Goal: Find specific page/section: Find specific page/section

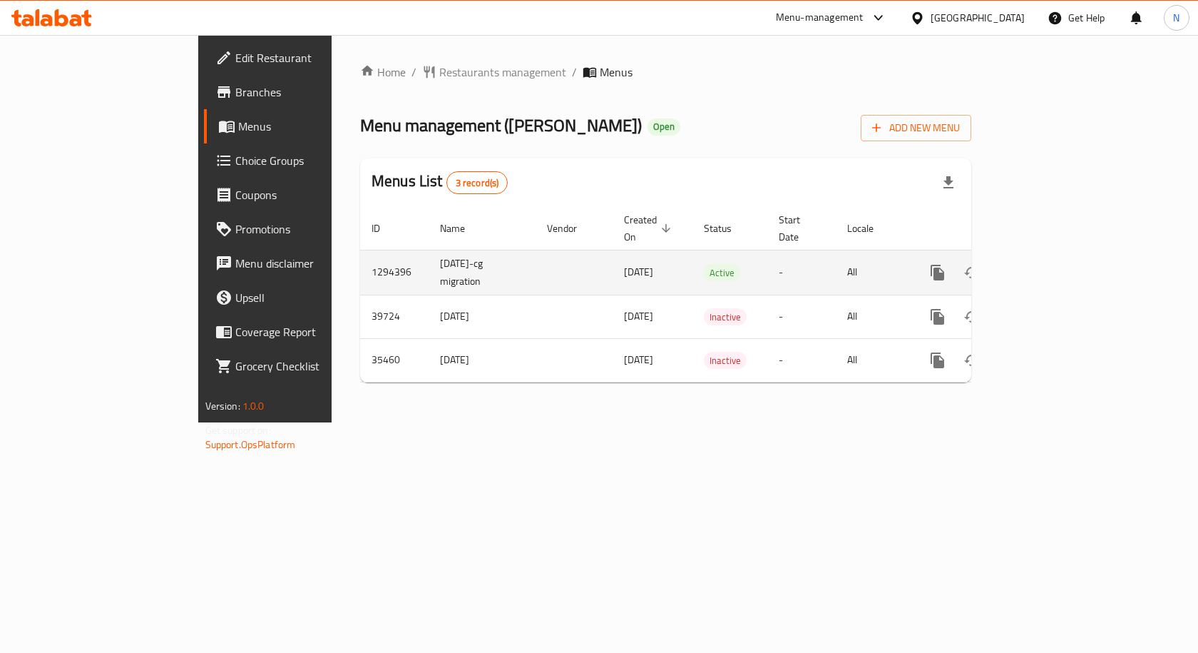
click at [1069, 259] on td "enhanced table" at bounding box center [989, 272] width 160 height 45
click at [1058, 255] on link "enhanced table" at bounding box center [1040, 272] width 34 height 34
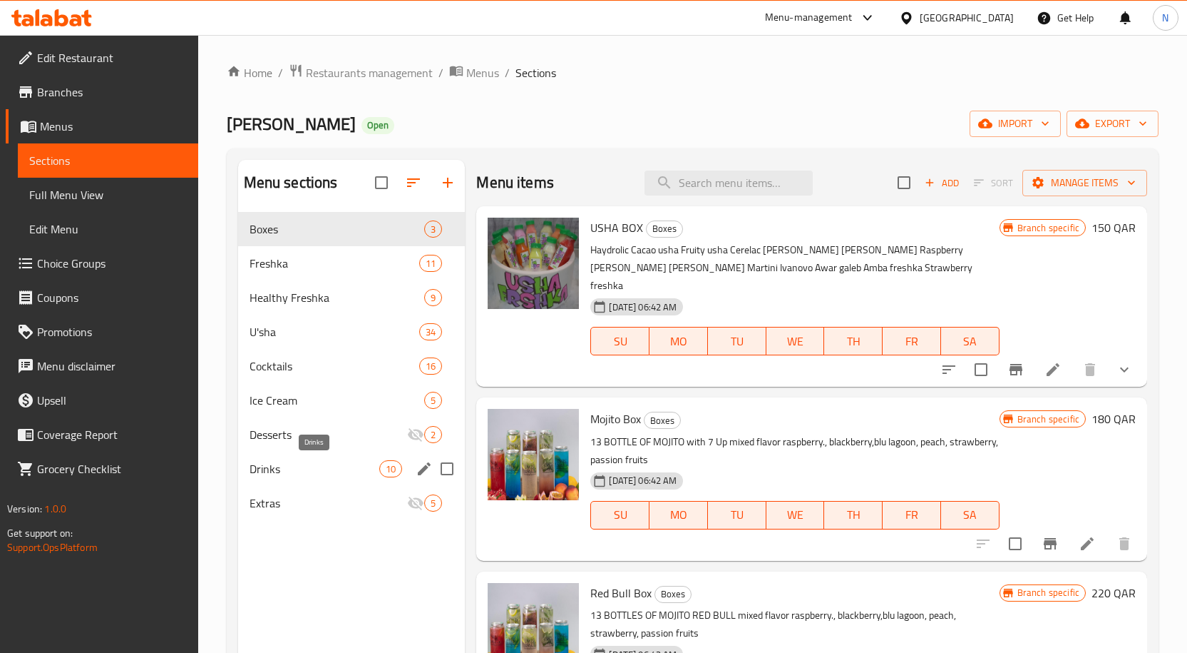
click at [344, 476] on span "Drinks" at bounding box center [315, 468] width 131 height 17
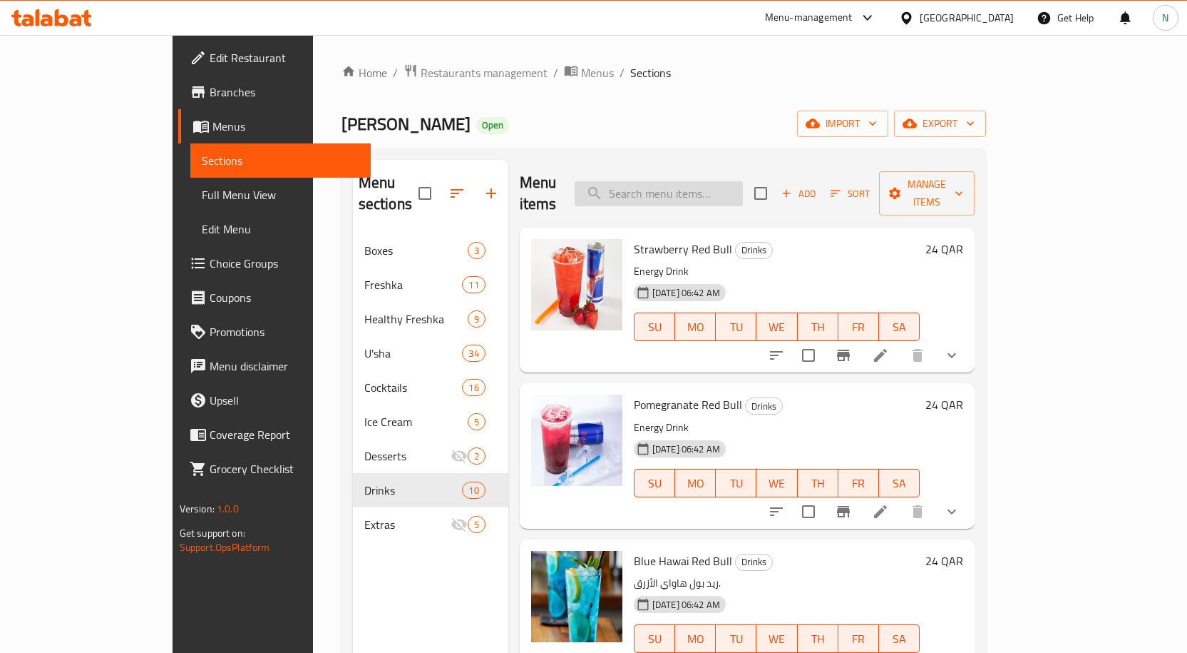
click at [712, 188] on input "search" at bounding box center [659, 193] width 168 height 25
paste input "sha"
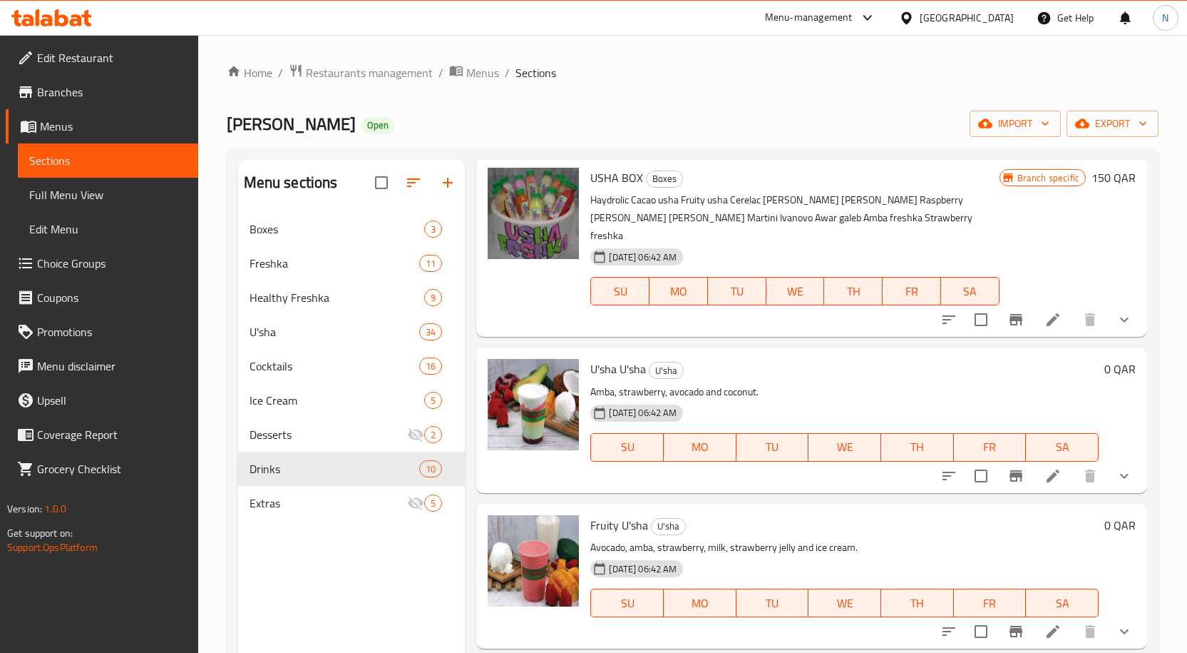
scroll to position [71, 0]
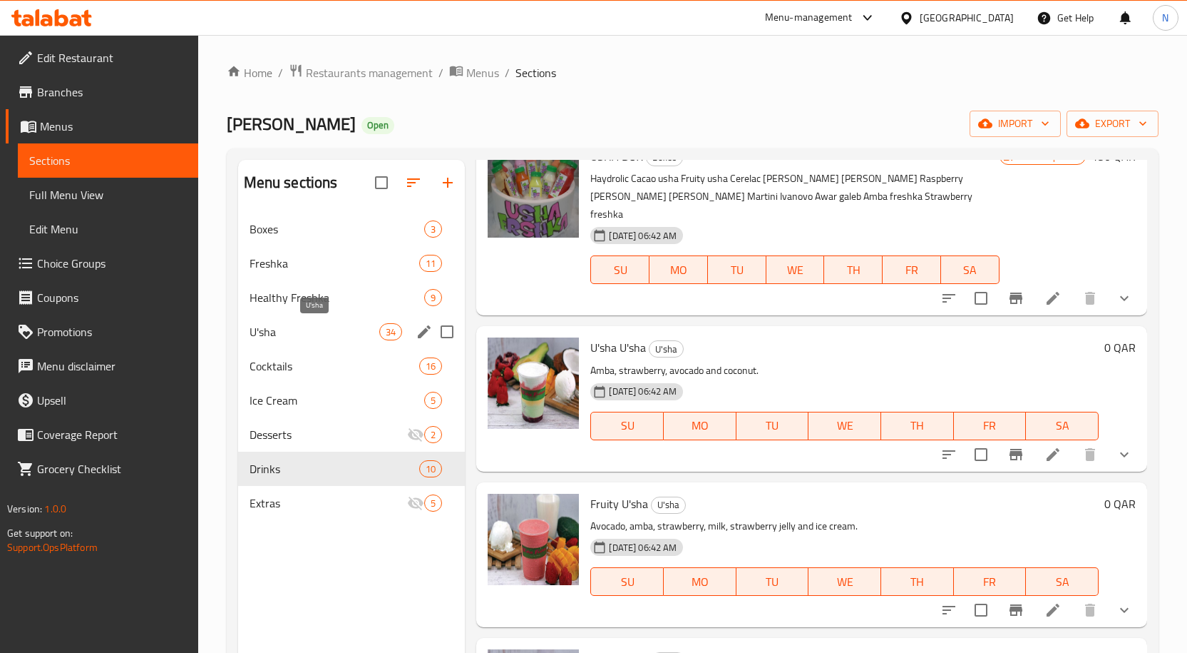
type input "sha"
click at [335, 333] on span "U'sha" at bounding box center [315, 331] width 131 height 17
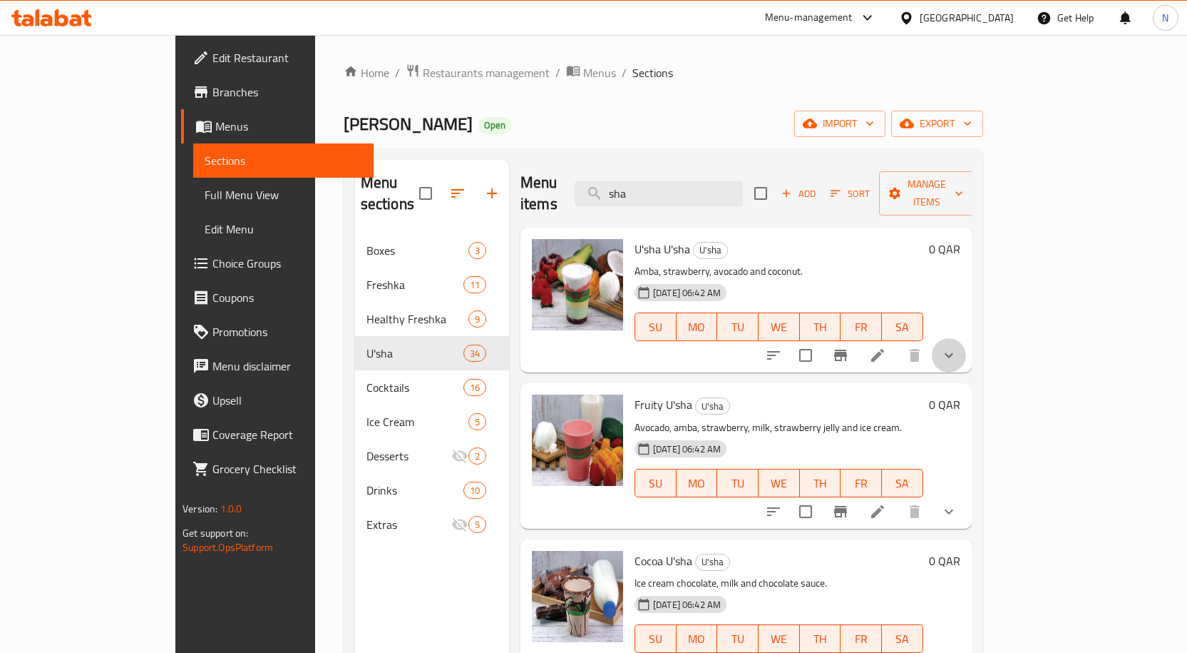
click at [966, 338] on button "show more" at bounding box center [949, 355] width 34 height 34
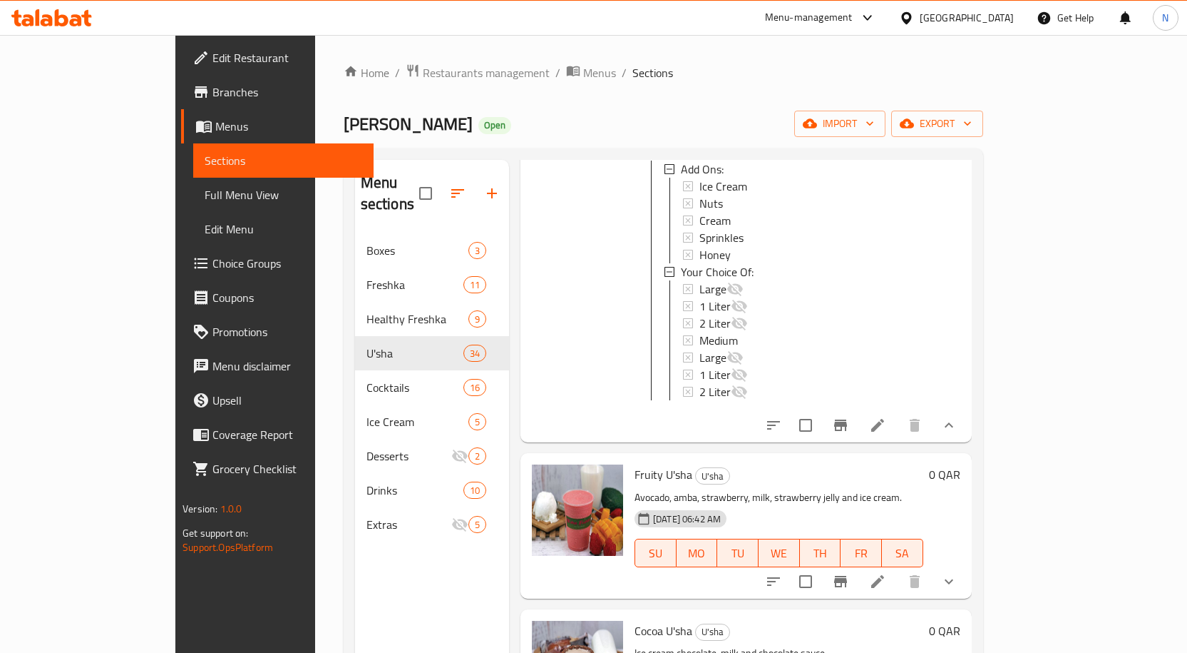
scroll to position [285, 0]
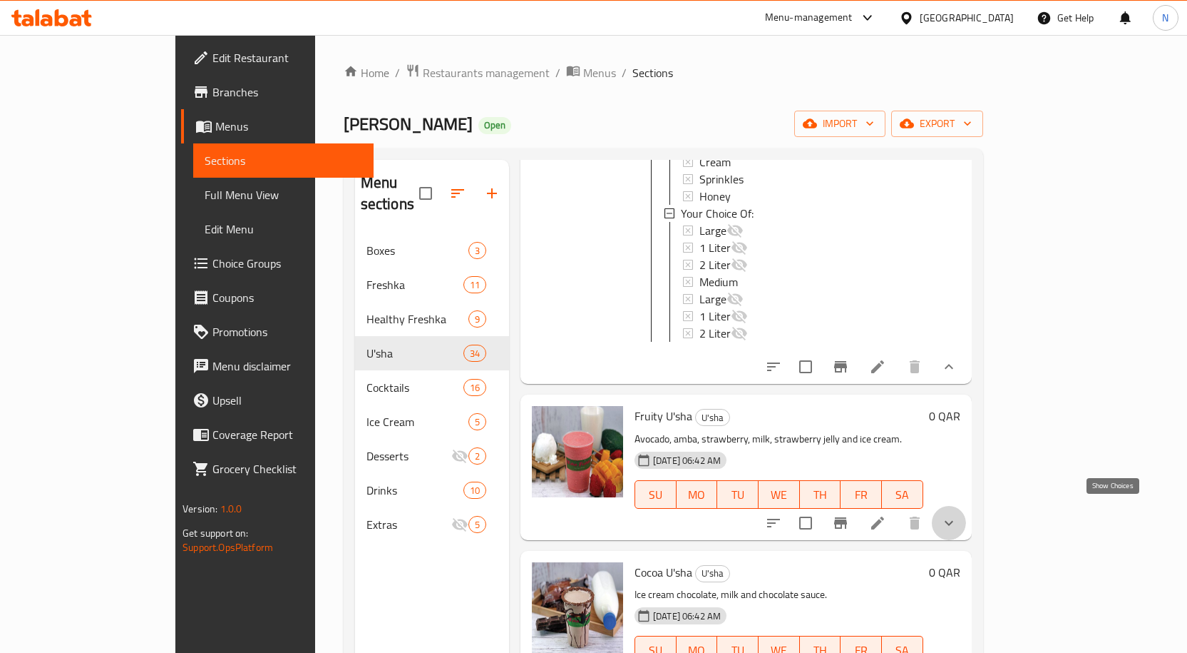
click at [958, 514] on icon "show more" at bounding box center [949, 522] width 17 height 17
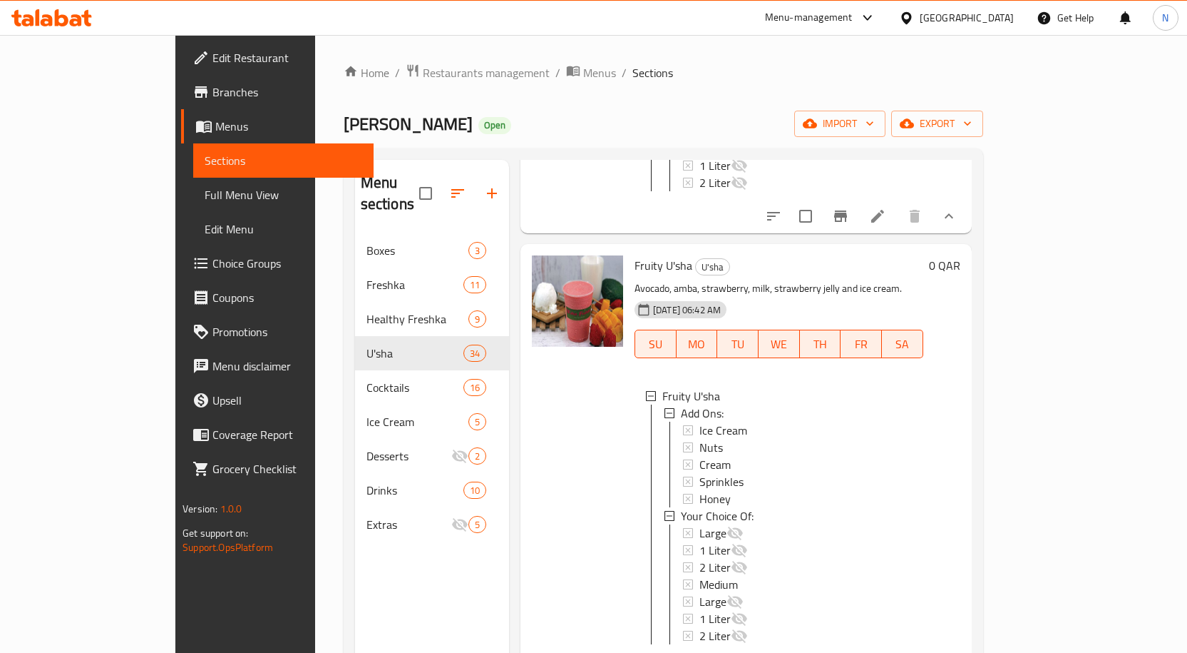
scroll to position [571, 0]
